Goal: Communication & Community: Answer question/provide support

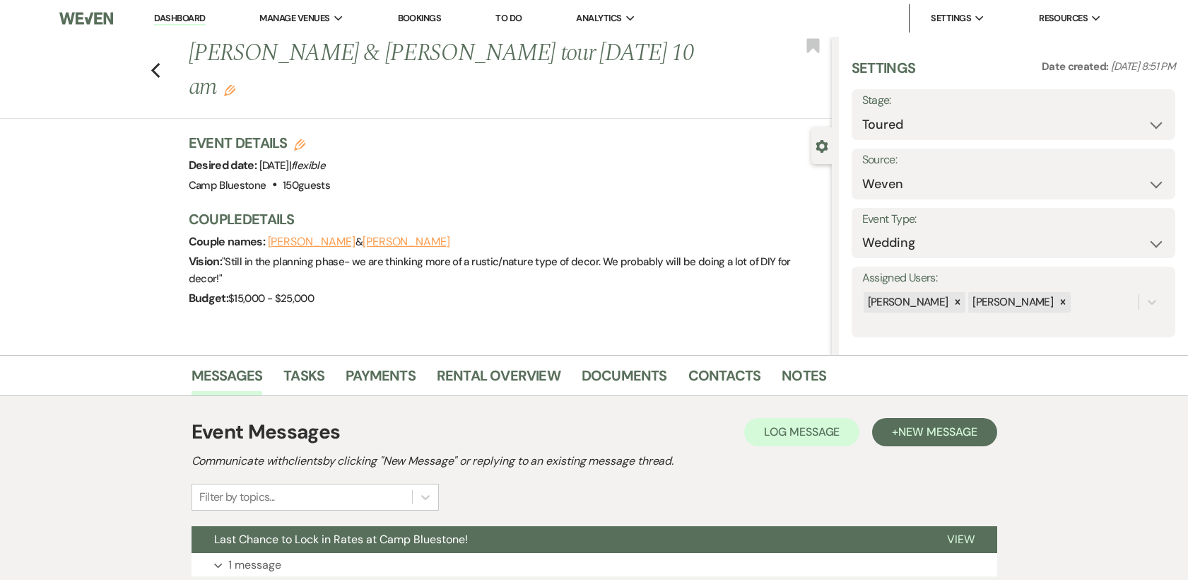
select select "5"
select select "1"
drag, startPoint x: 0, startPoint y: 0, endPoint x: 164, endPoint y: 13, distance: 164.5
click at [168, 13] on link "Dashboard" at bounding box center [179, 18] width 51 height 13
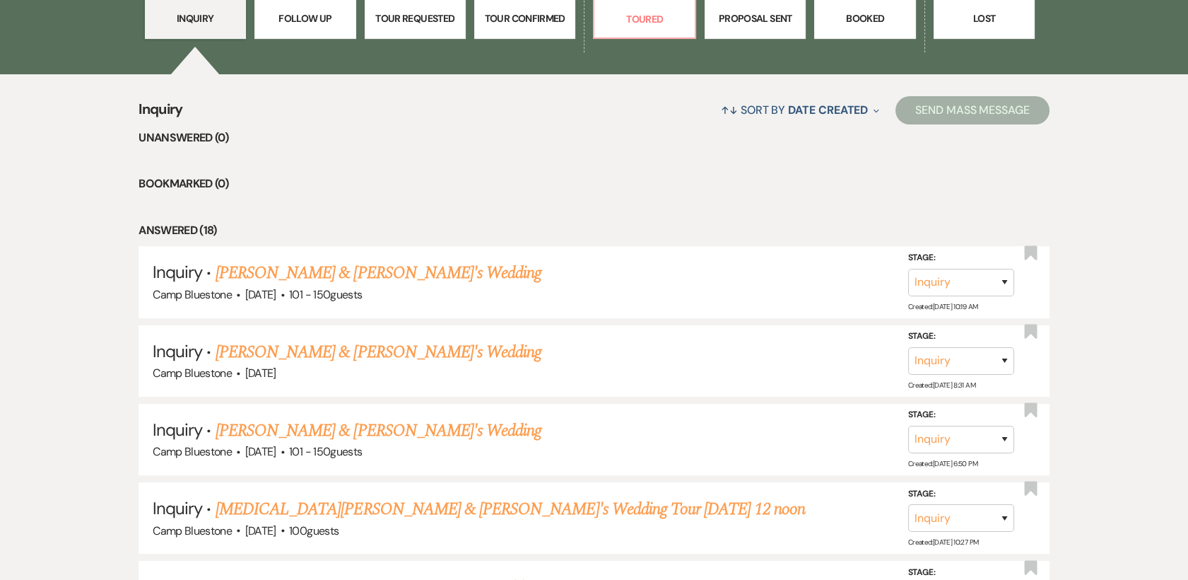
scroll to position [434, 0]
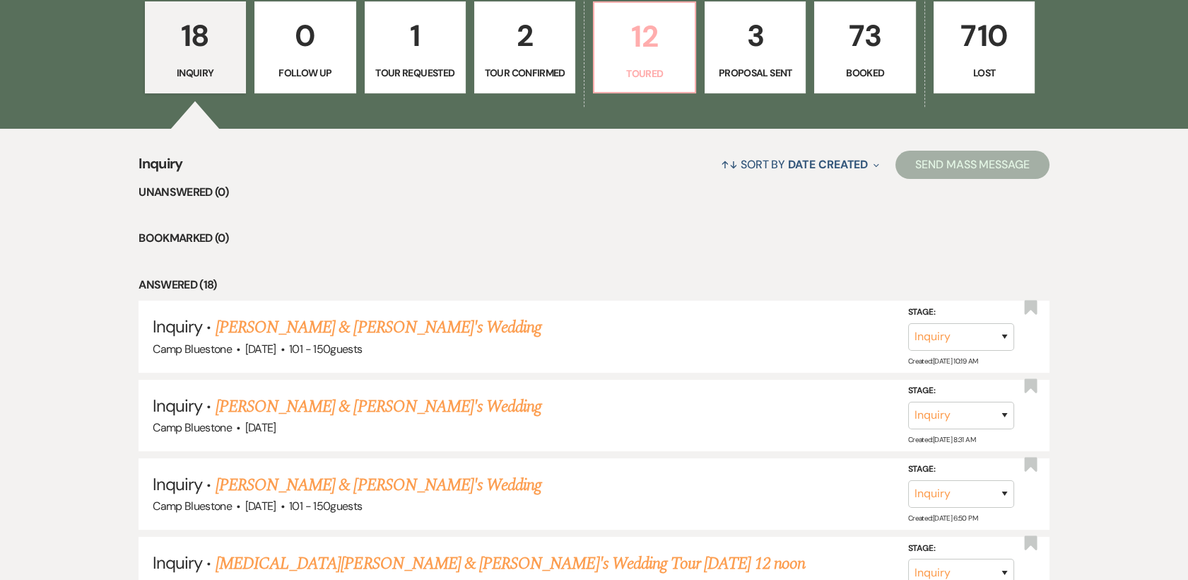
click at [662, 50] on p "12" at bounding box center [644, 36] width 83 height 47
select select "5"
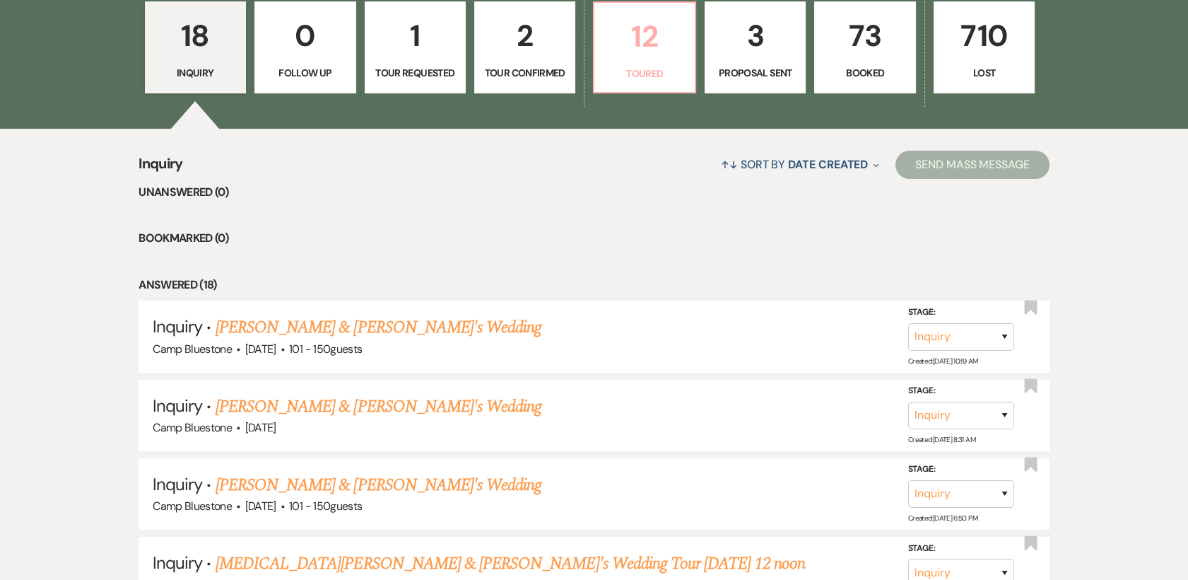
select select "5"
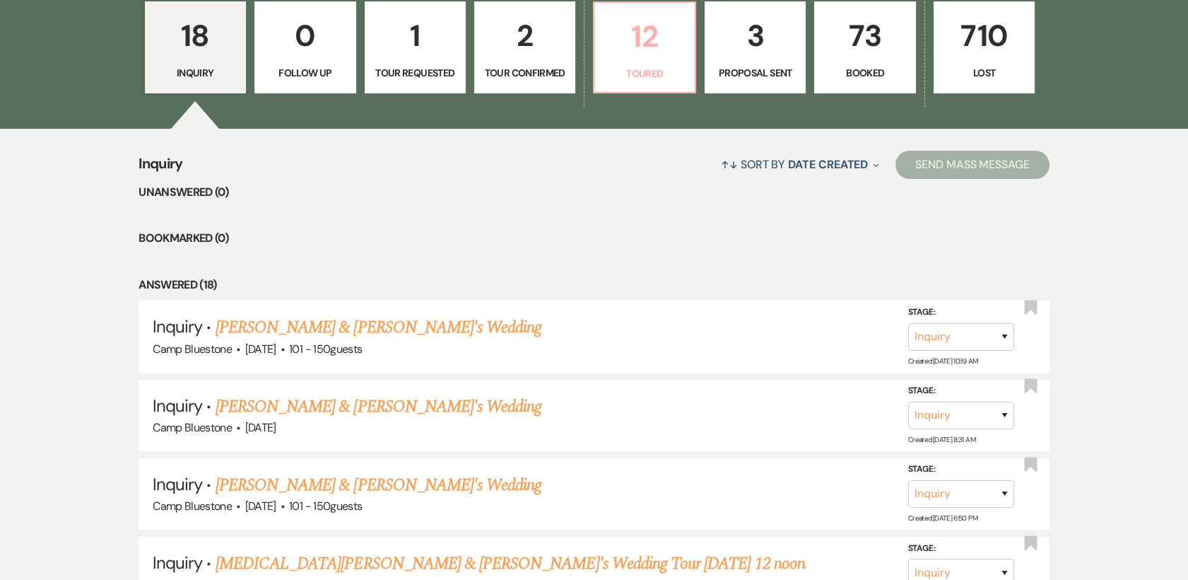
select select "5"
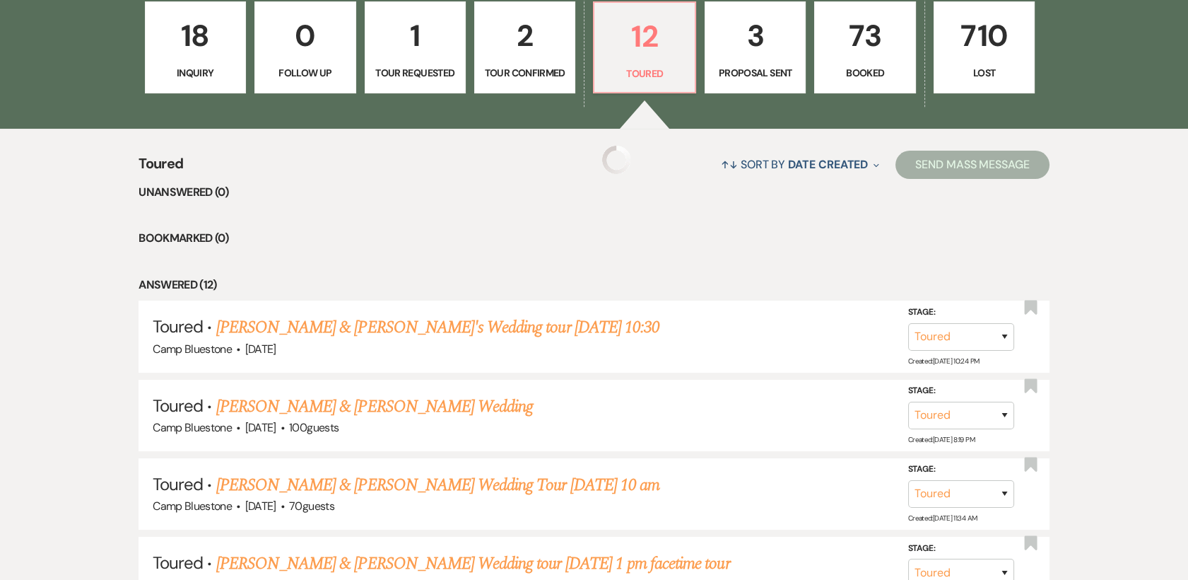
select select "5"
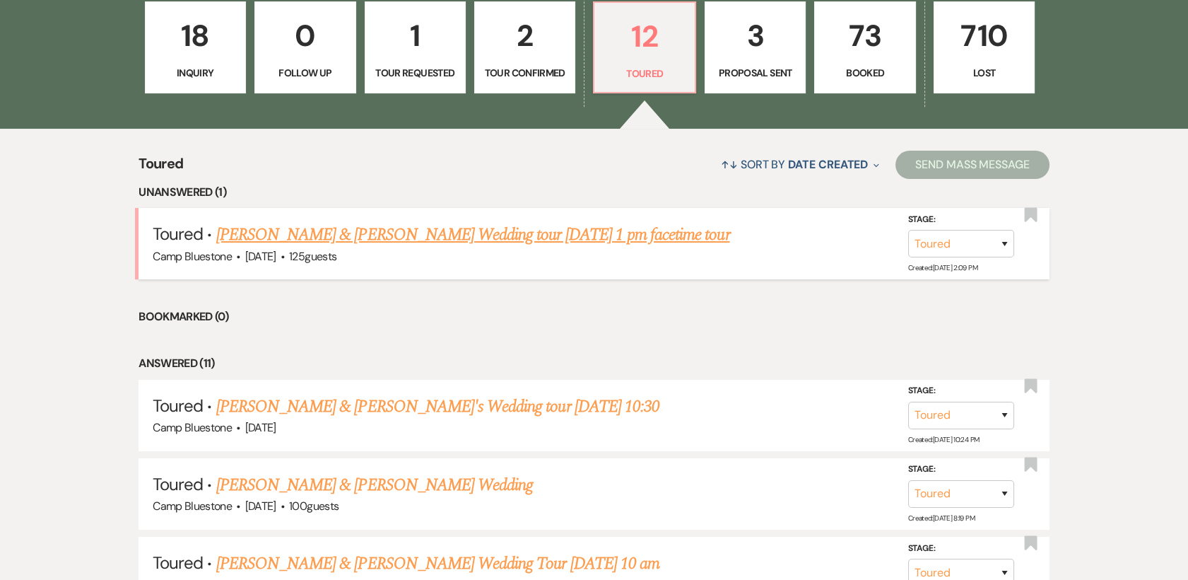
click at [448, 233] on link "[PERSON_NAME] & [PERSON_NAME] Wedding tour [DATE] 1 pm facetime tour" at bounding box center [473, 234] width 514 height 25
select select "5"
select select "1"
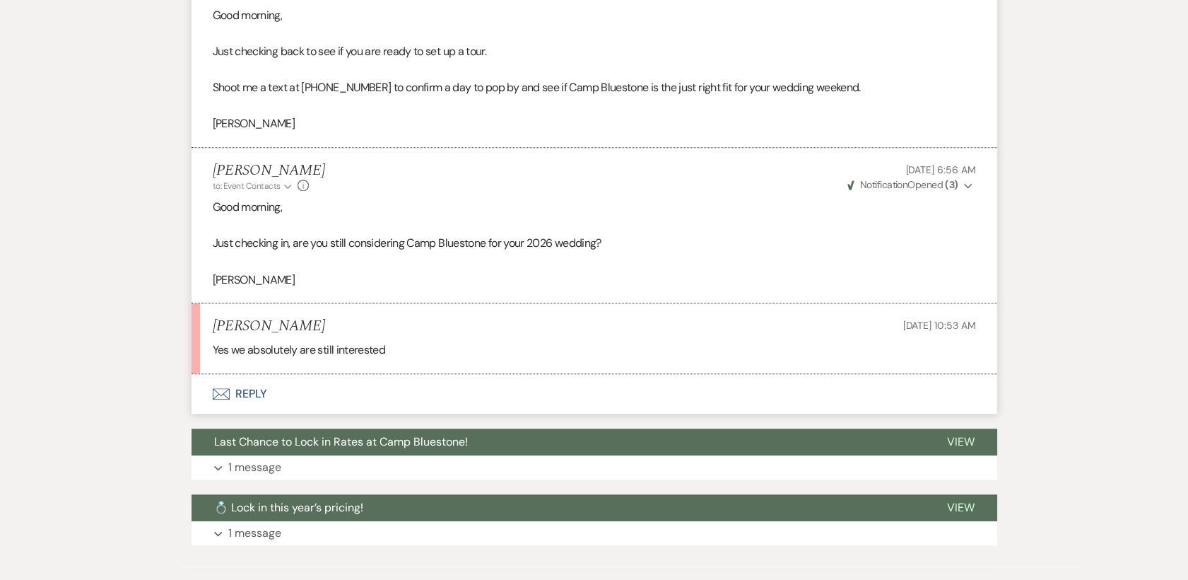
scroll to position [2053, 0]
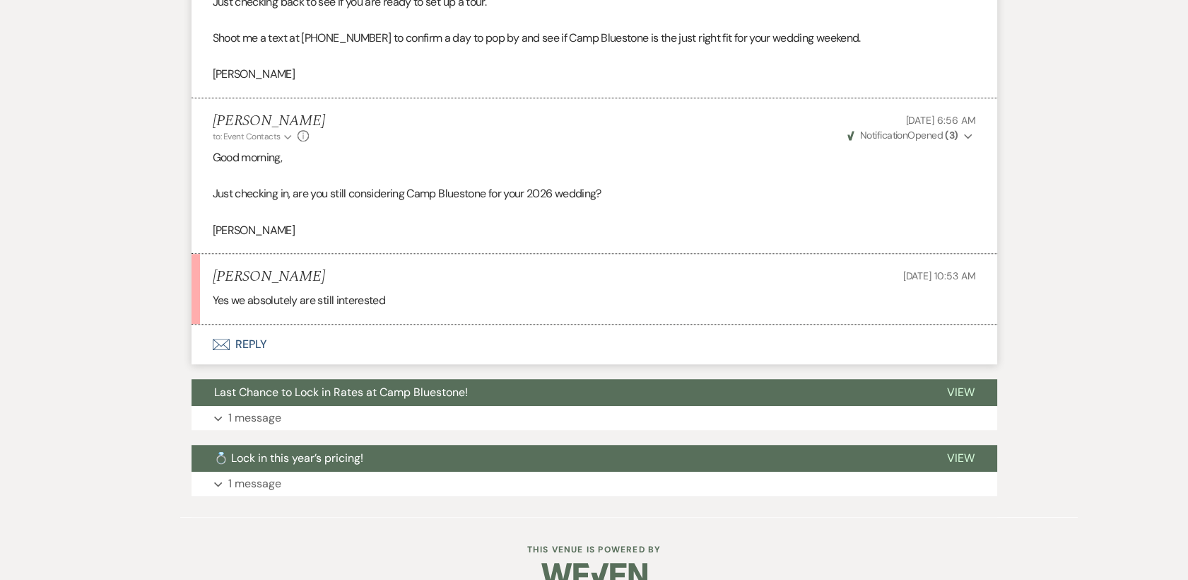
click at [249, 342] on button "Envelope Reply" at bounding box center [595, 344] width 806 height 40
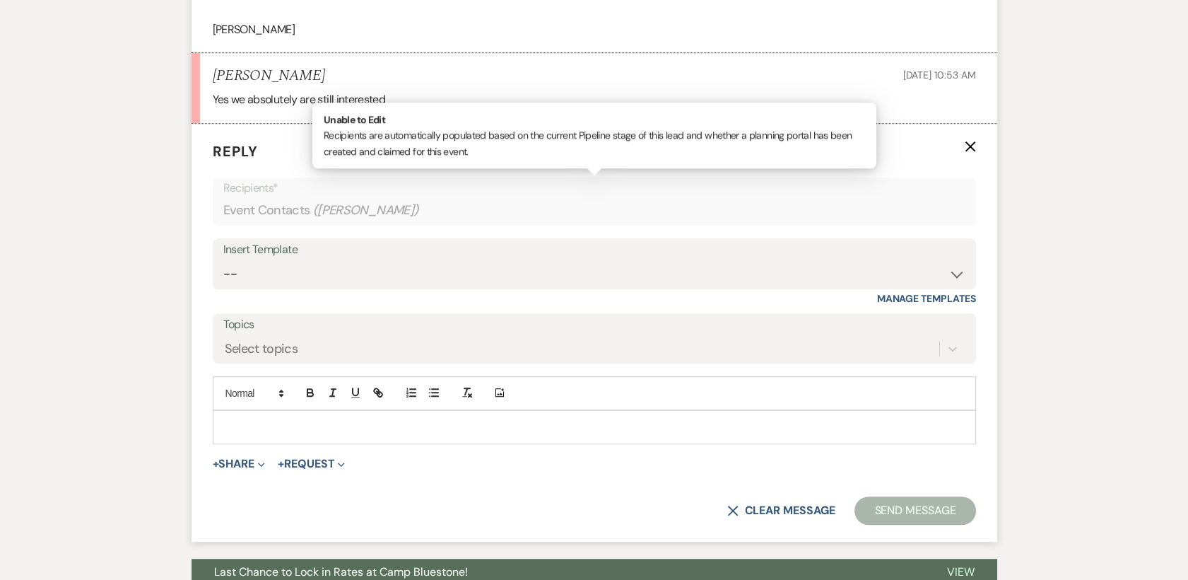
scroll to position [2295, 0]
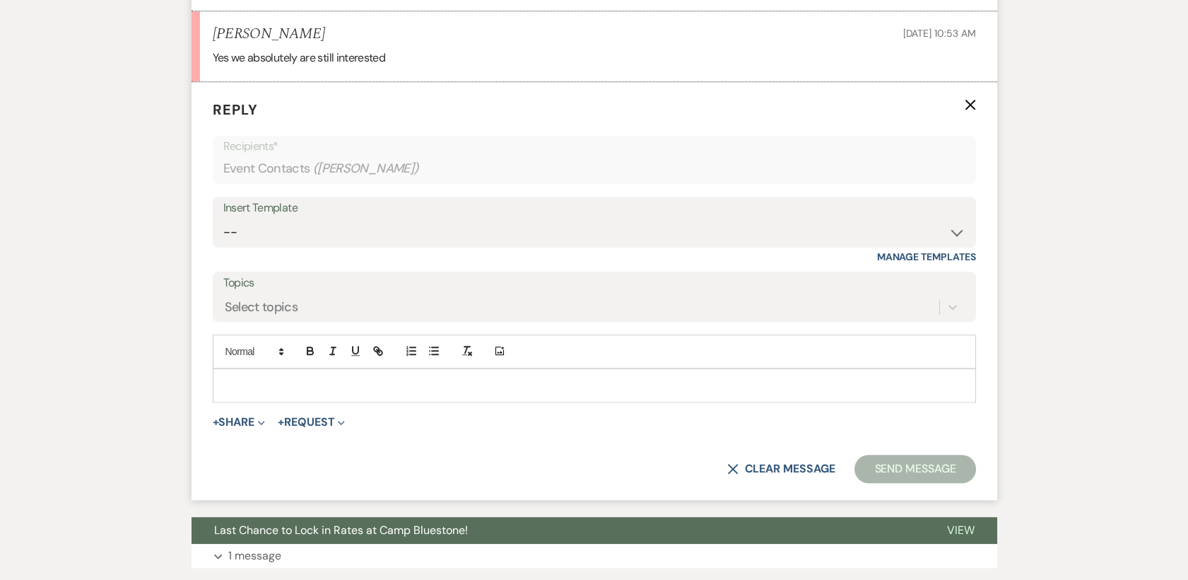
click at [257, 377] on p at bounding box center [594, 385] width 741 height 16
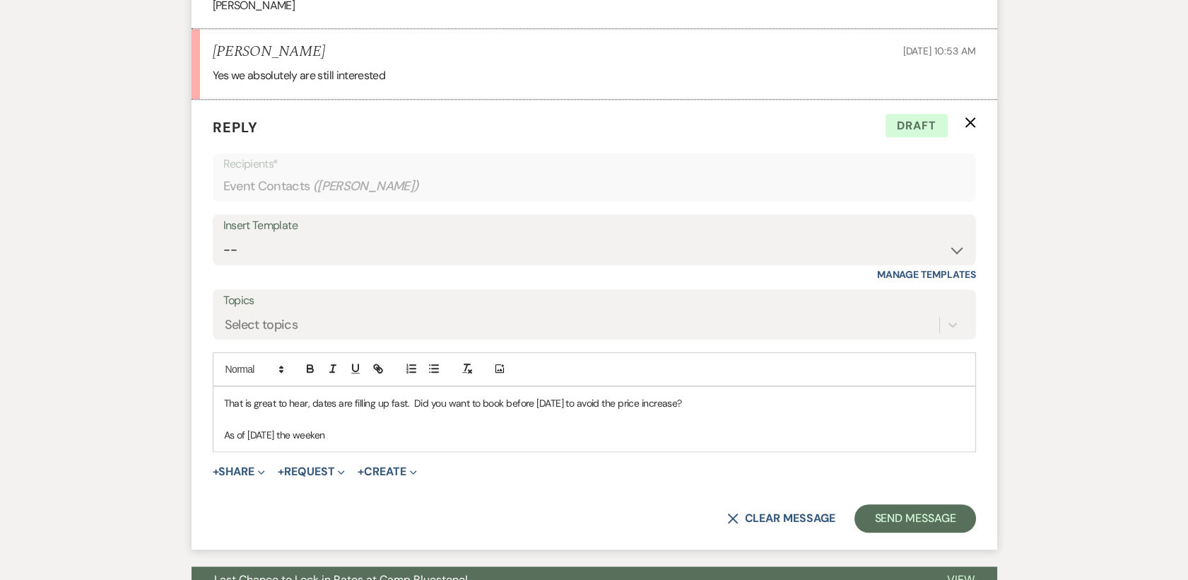
scroll to position [2331, 0]
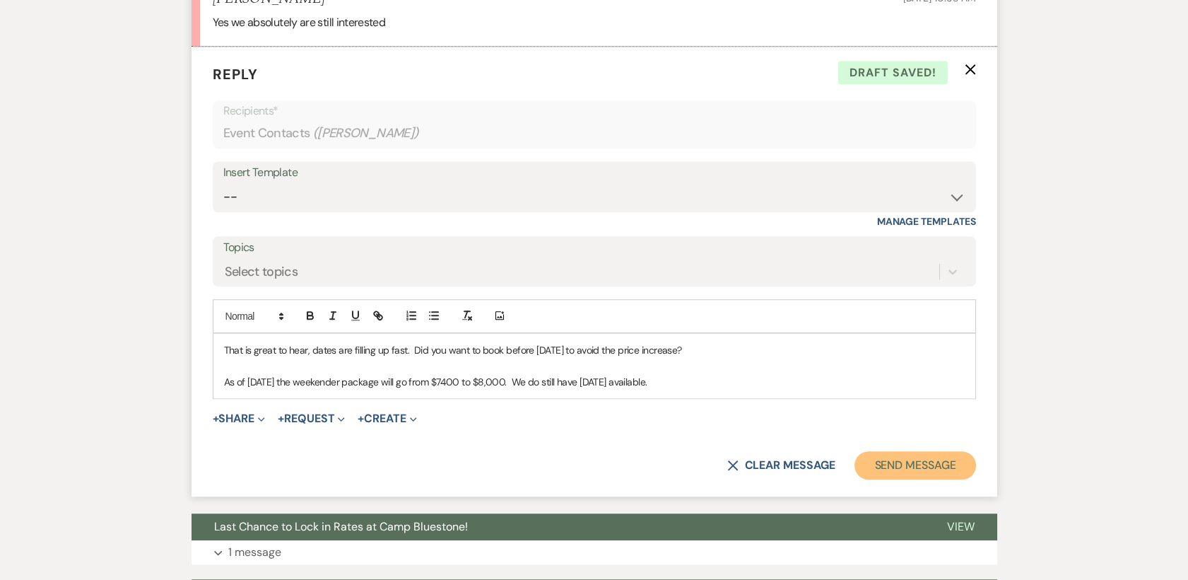
click at [927, 470] on button "Send Message" at bounding box center [915, 465] width 121 height 28
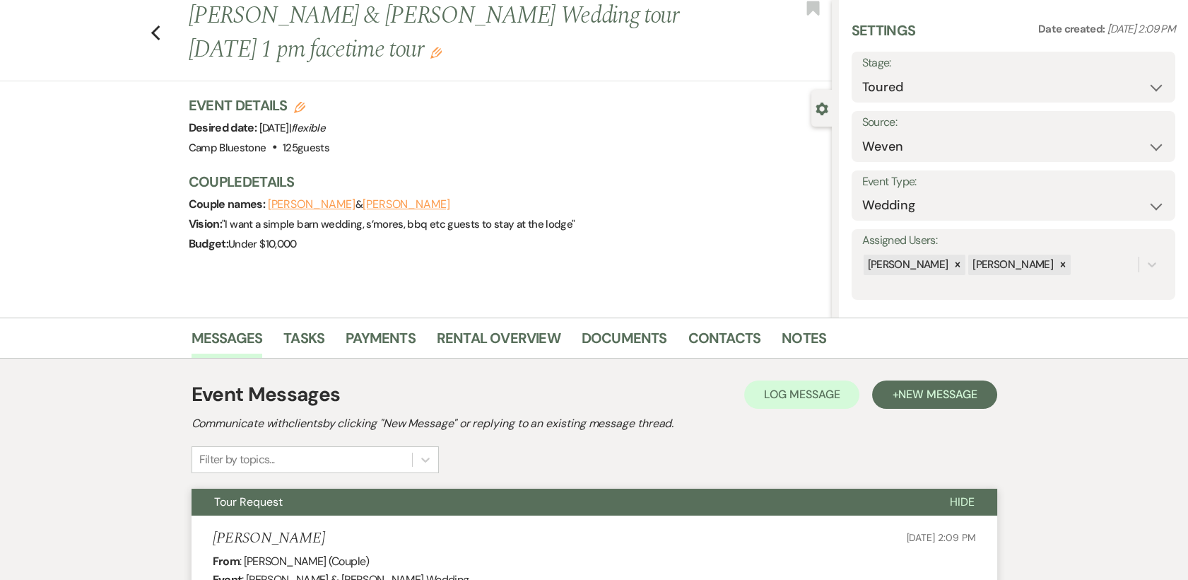
scroll to position [0, 0]
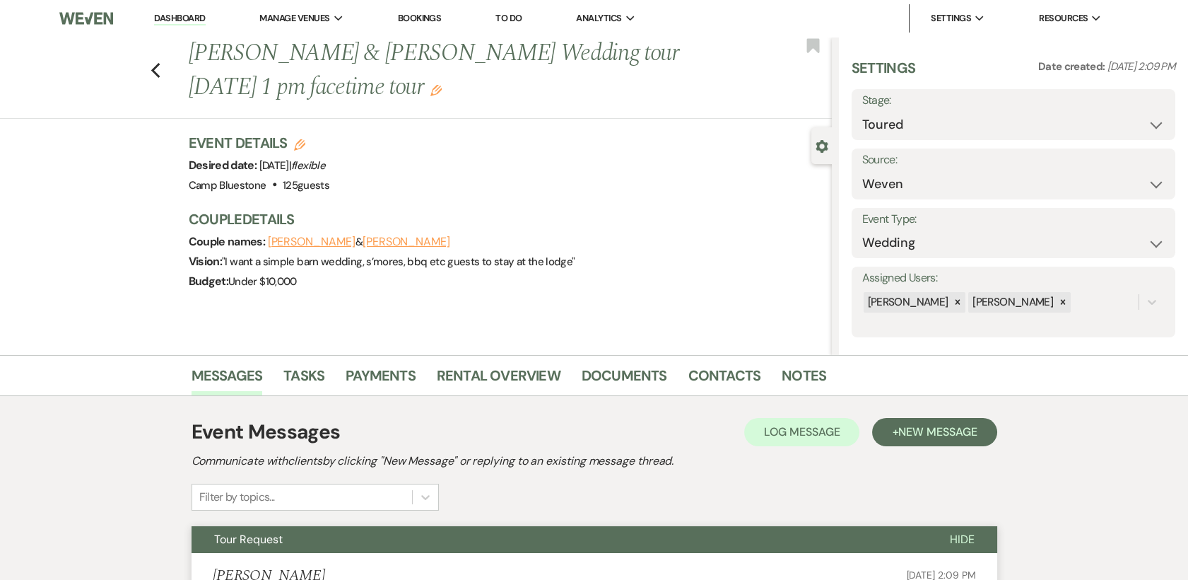
click at [184, 18] on link "Dashboard" at bounding box center [179, 18] width 51 height 13
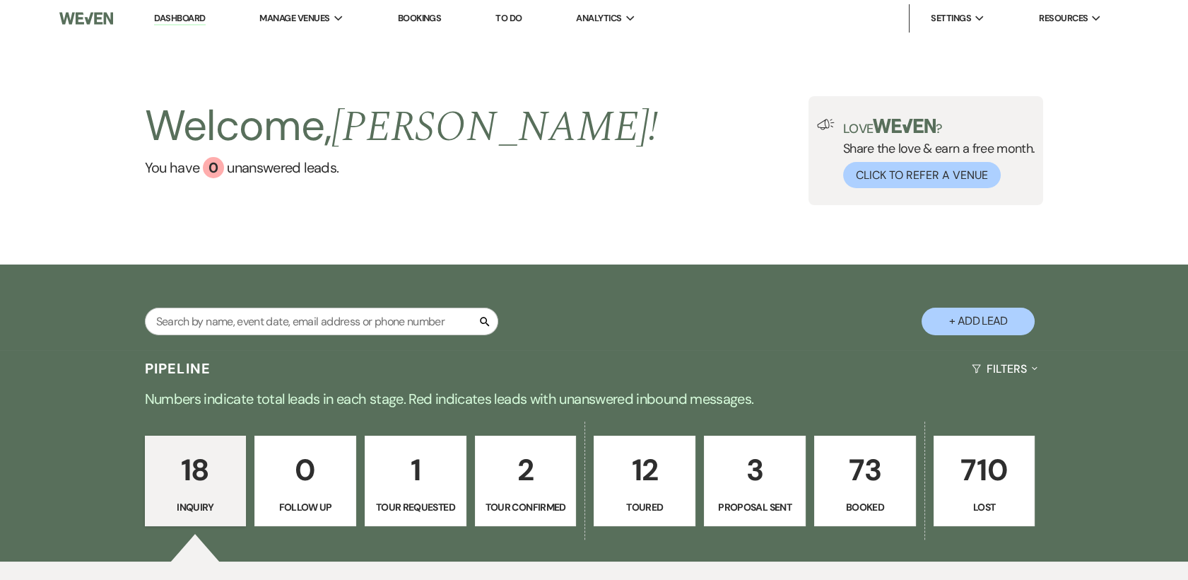
click at [542, 470] on p "2" at bounding box center [525, 469] width 83 height 47
select select "4"
